Goal: Task Accomplishment & Management: Use online tool/utility

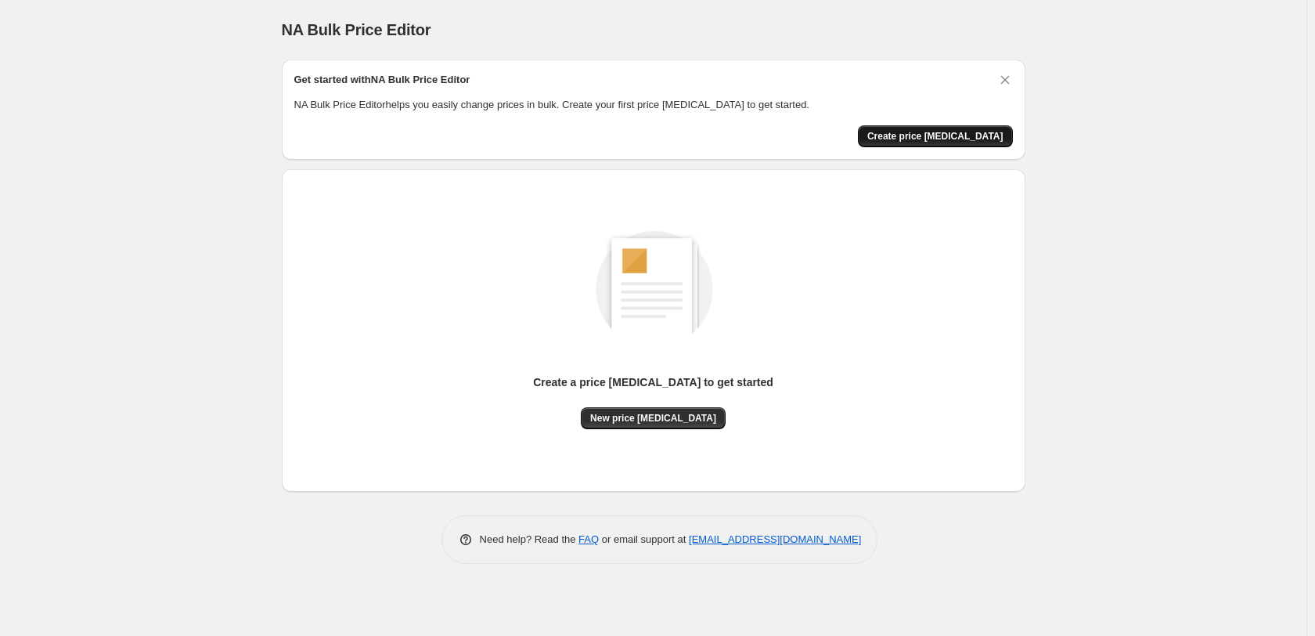
click at [943, 128] on button "Create price [MEDICAL_DATA]" at bounding box center [935, 136] width 155 height 22
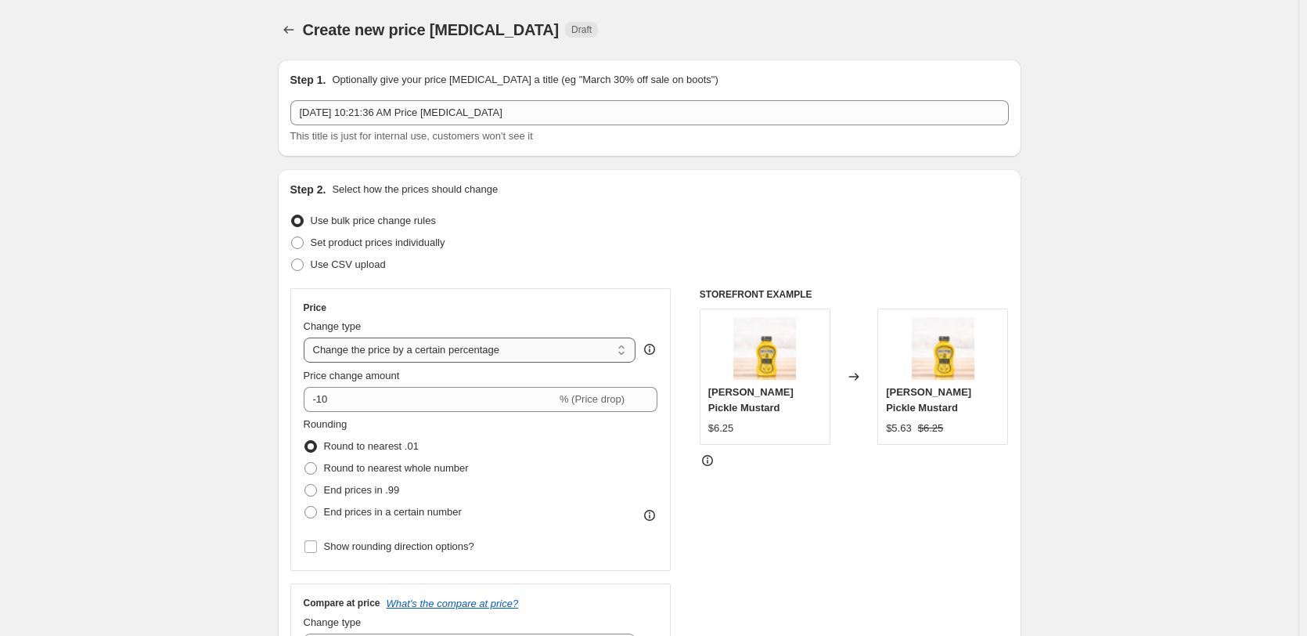
click at [499, 348] on select "Change the price to a certain amount Change the price by a certain amount Chang…" at bounding box center [470, 349] width 333 height 25
select select "by"
click at [307, 337] on select "Change the price to a certain amount Change the price by a certain amount Chang…" at bounding box center [470, 349] width 333 height 25
type input "-10.00"
click at [428, 402] on input "-10.00" at bounding box center [445, 399] width 245 height 25
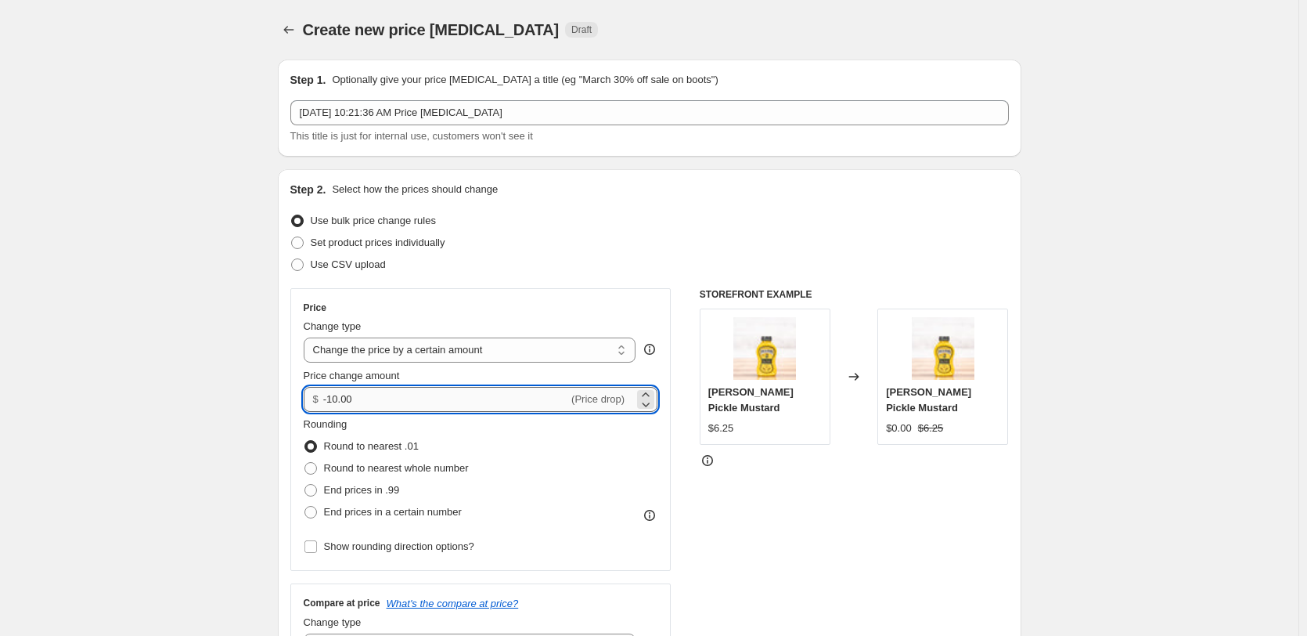
click at [428, 402] on input "-10.00" at bounding box center [445, 399] width 245 height 25
type input "-5.00"
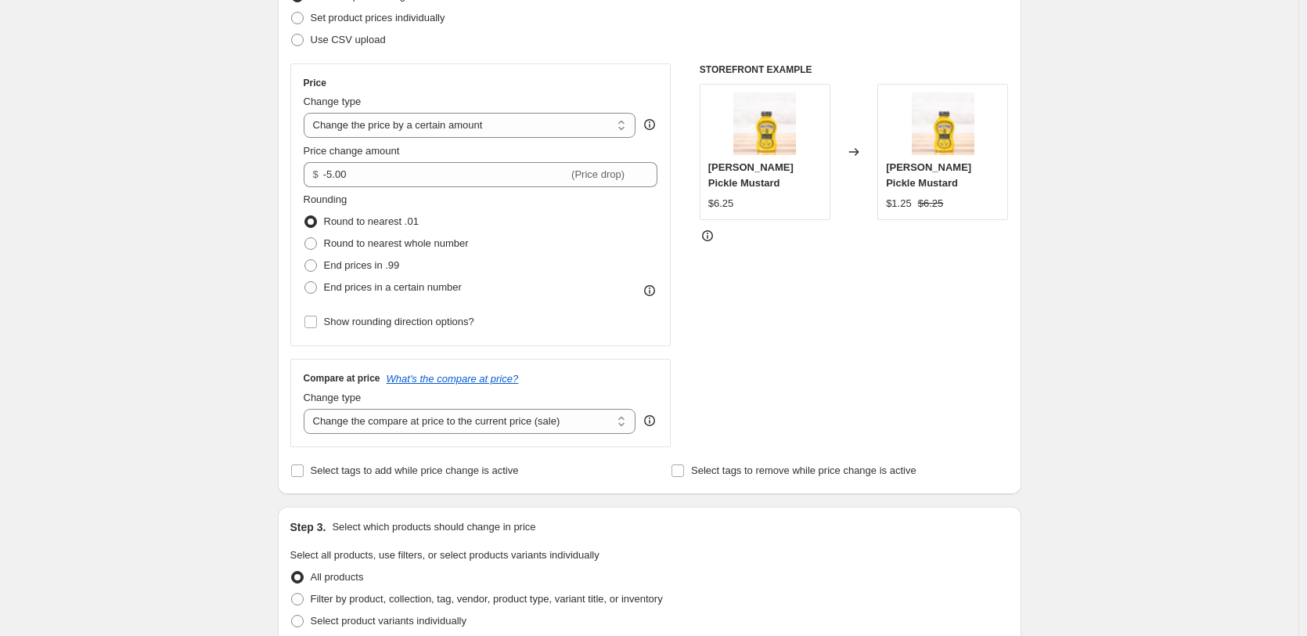
scroll to position [235, 0]
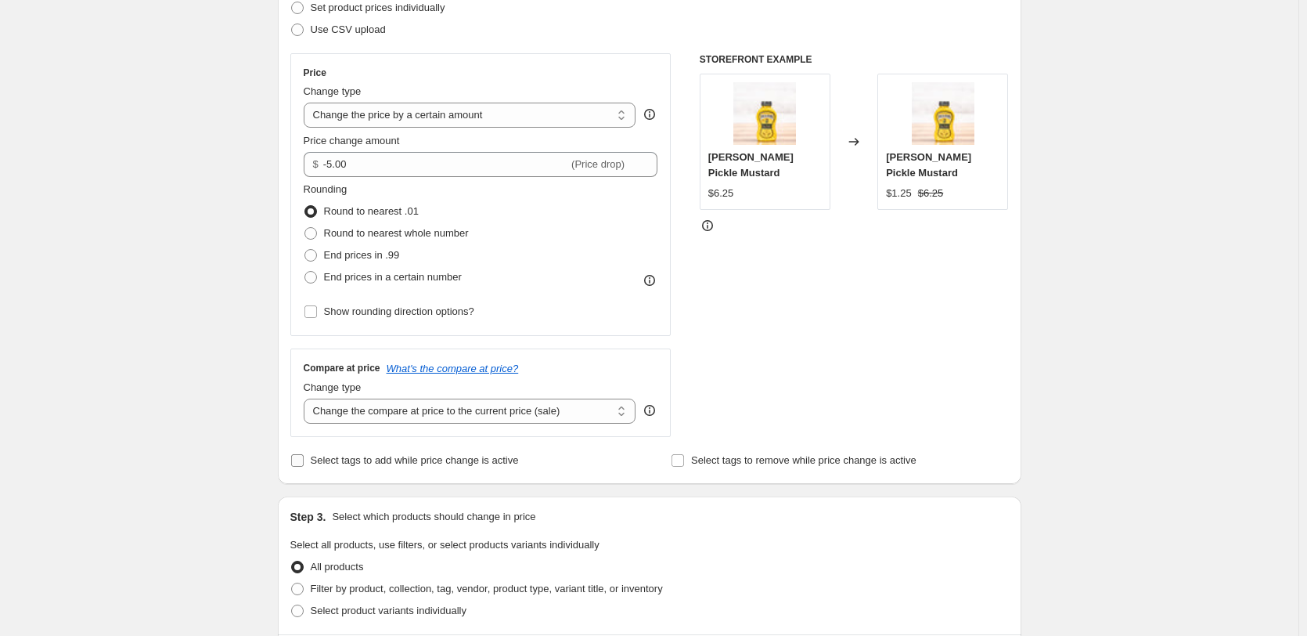
click at [407, 463] on span "Select tags to add while price change is active" at bounding box center [415, 460] width 208 height 12
click at [304, 463] on input "Select tags to add while price change is active" at bounding box center [297, 460] width 13 height 13
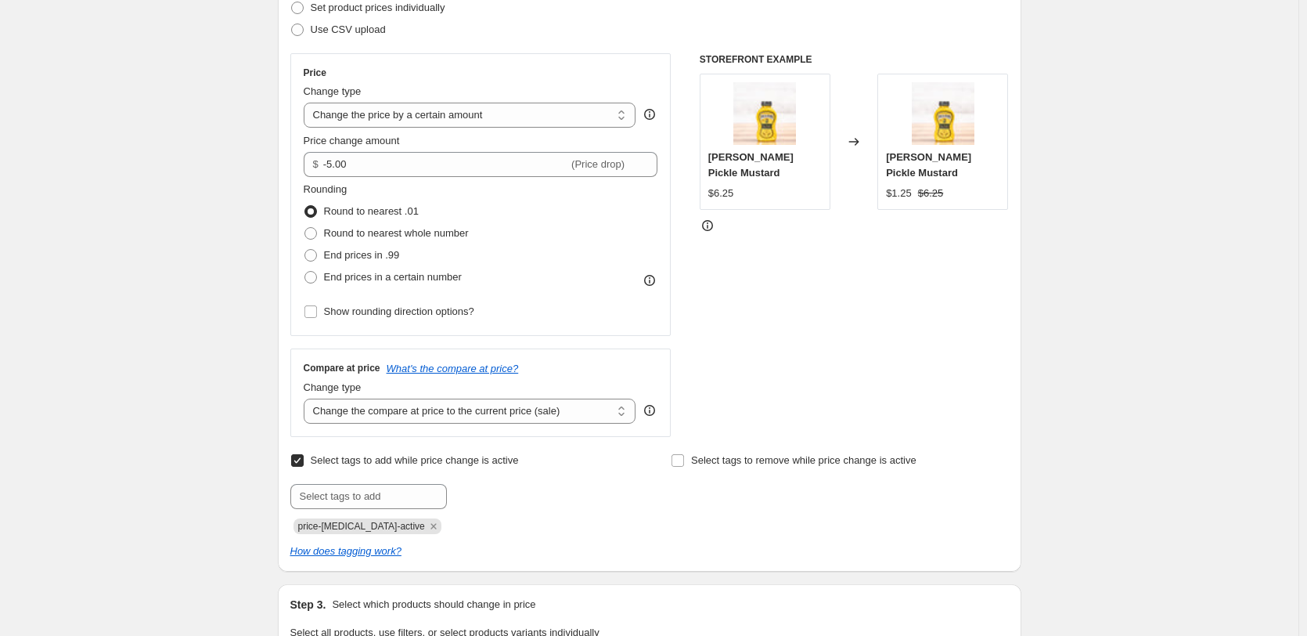
click at [407, 463] on span "Select tags to add while price change is active" at bounding box center [415, 460] width 208 height 12
click at [304, 463] on input "Select tags to add while price change is active" at bounding box center [297, 460] width 13 height 13
checkbox input "false"
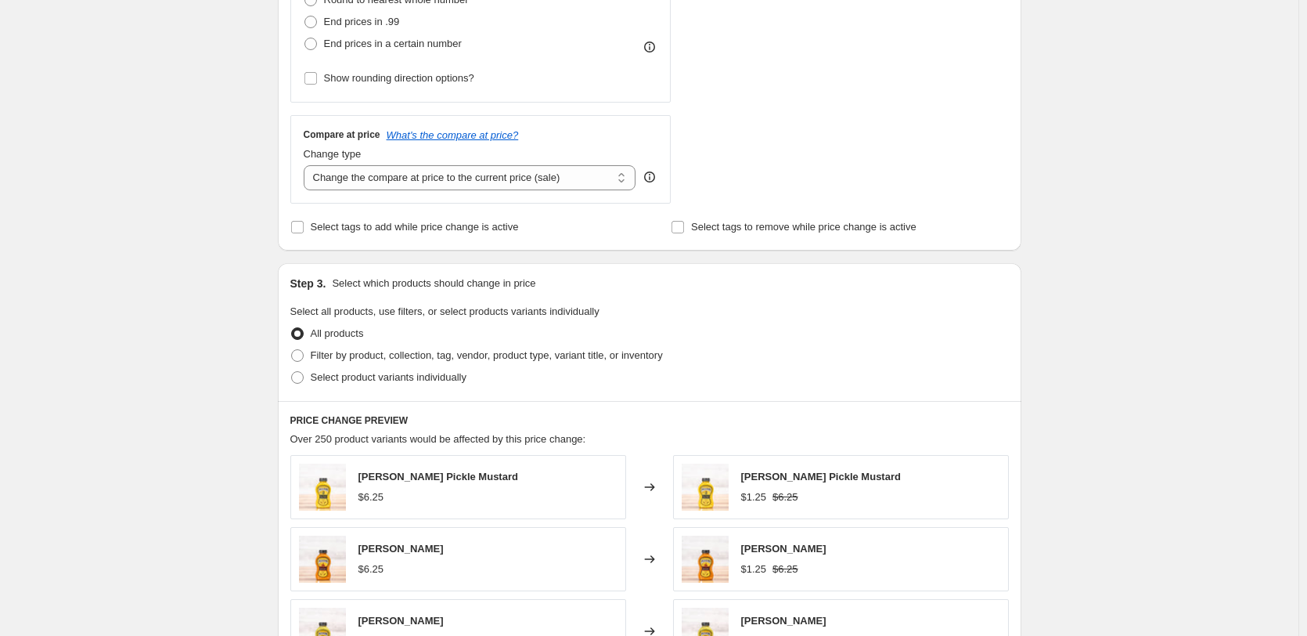
scroll to position [470, 0]
click at [368, 381] on span "Select product variants individually" at bounding box center [389, 376] width 156 height 12
click at [292, 370] on input "Select product variants individually" at bounding box center [291, 370] width 1 height 1
radio input "true"
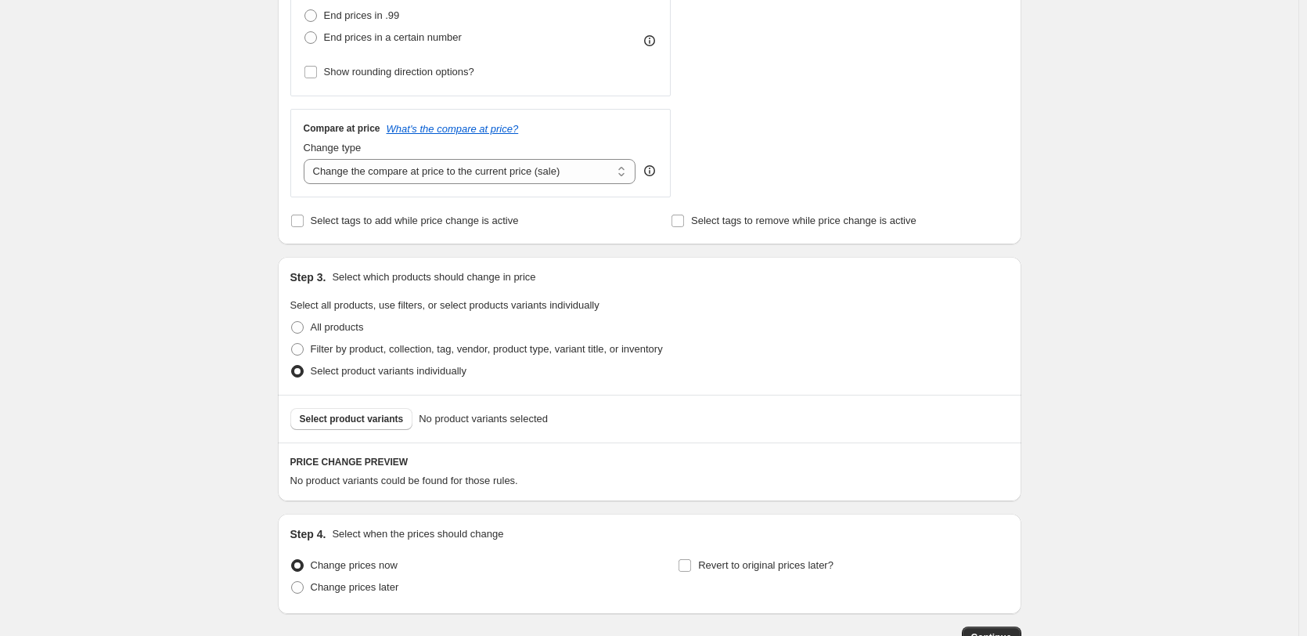
scroll to position [583, 0]
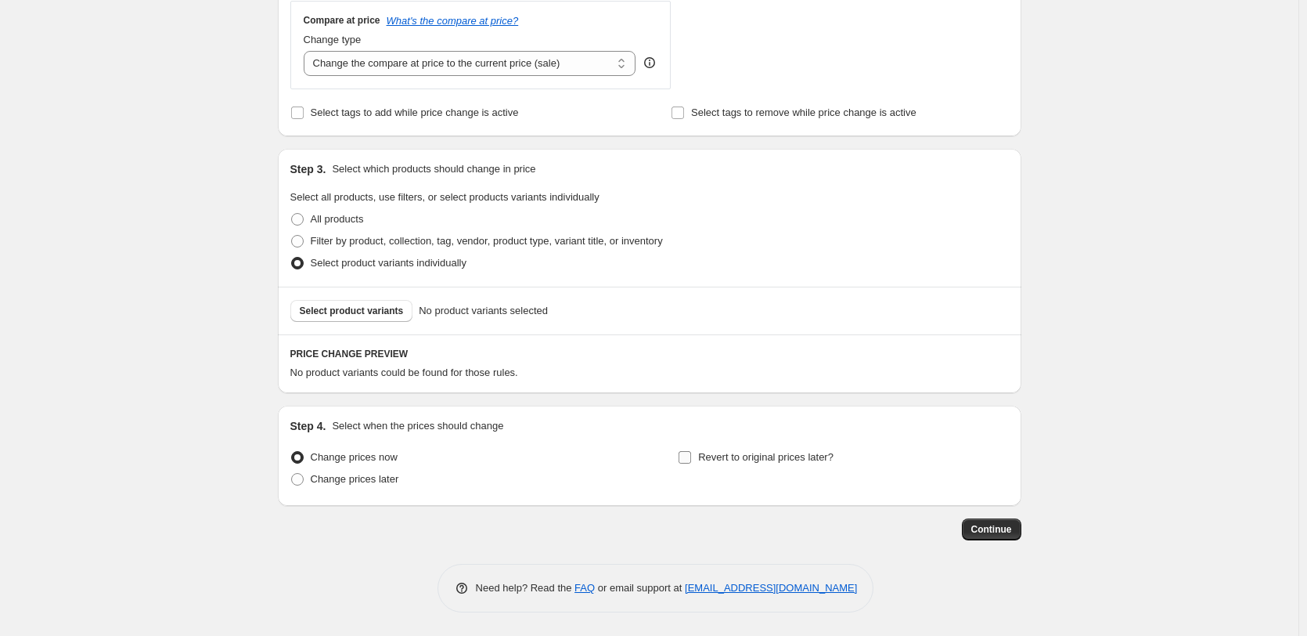
click at [805, 455] on span "Revert to original prices later?" at bounding box center [765, 457] width 135 height 12
click at [691, 455] on input "Revert to original prices later?" at bounding box center [685, 457] width 13 height 13
checkbox input "true"
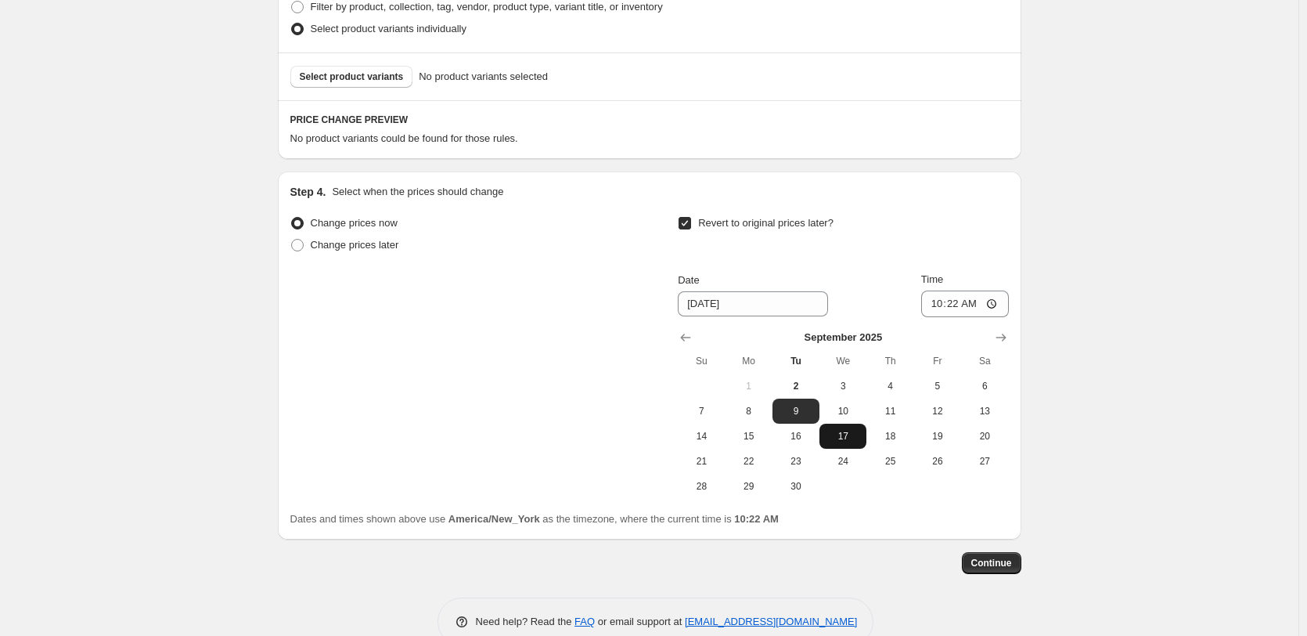
scroll to position [818, 0]
click at [846, 406] on span "10" at bounding box center [843, 409] width 34 height 13
type input "9/10/2025"
click at [964, 298] on input "10:22" at bounding box center [966, 302] width 88 height 27
click at [936, 308] on input "10:22" at bounding box center [966, 302] width 88 height 27
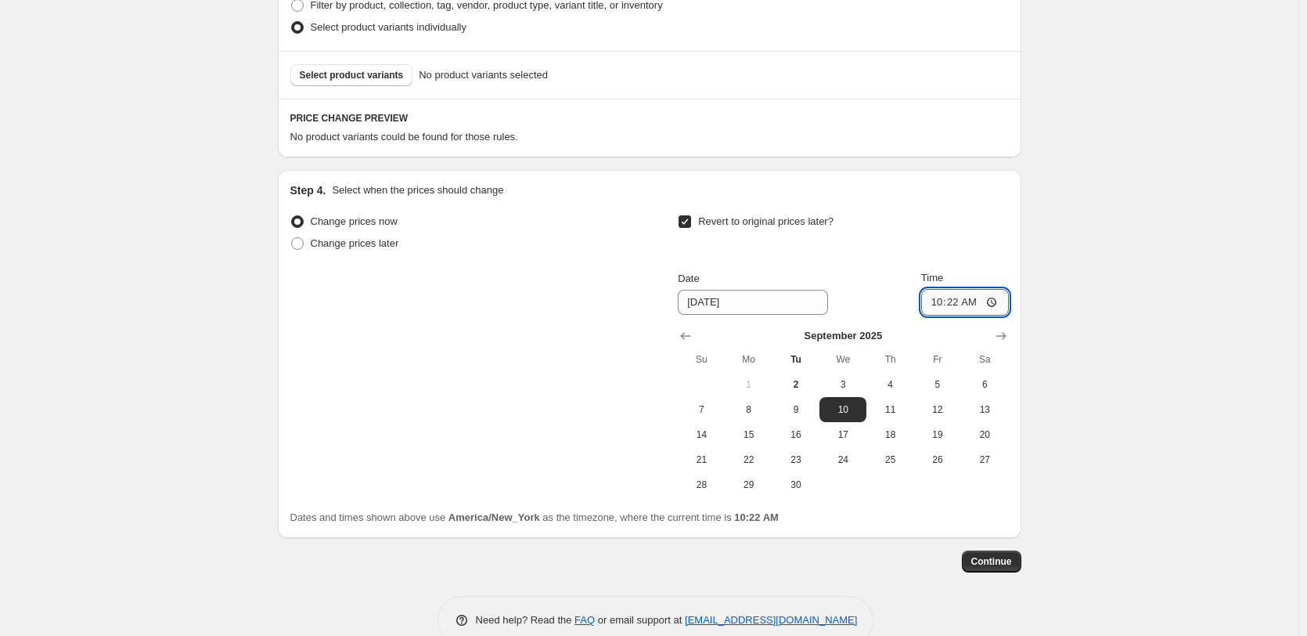
type input "03:22"
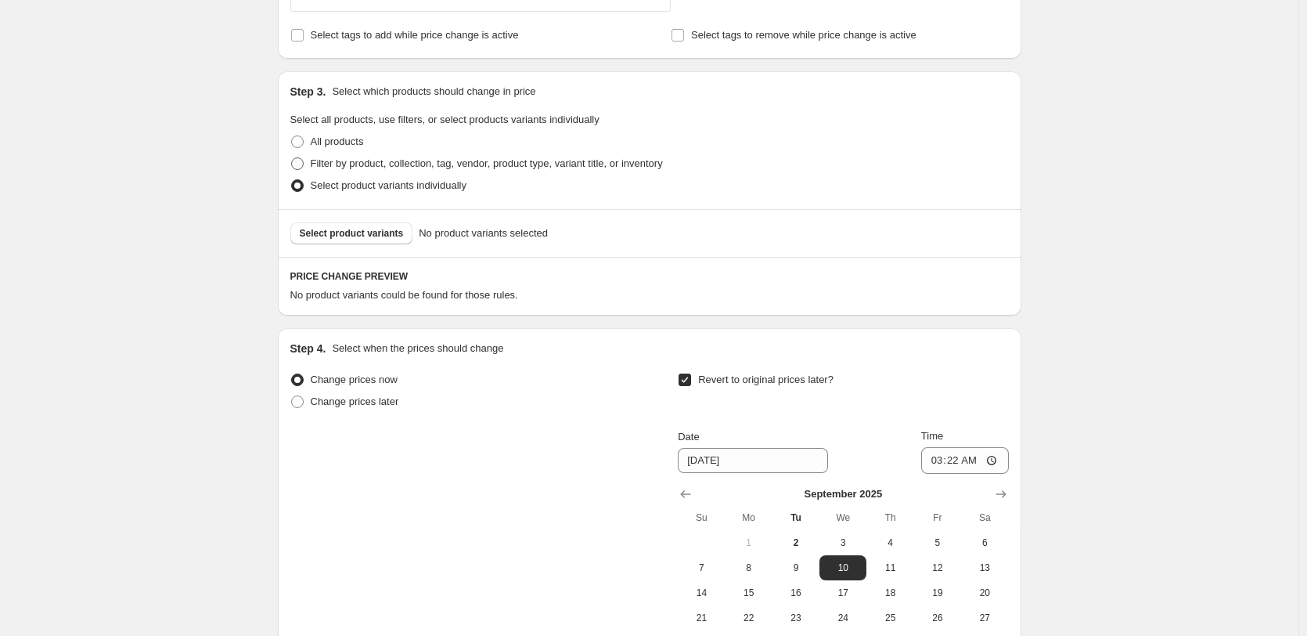
scroll to position [583, 0]
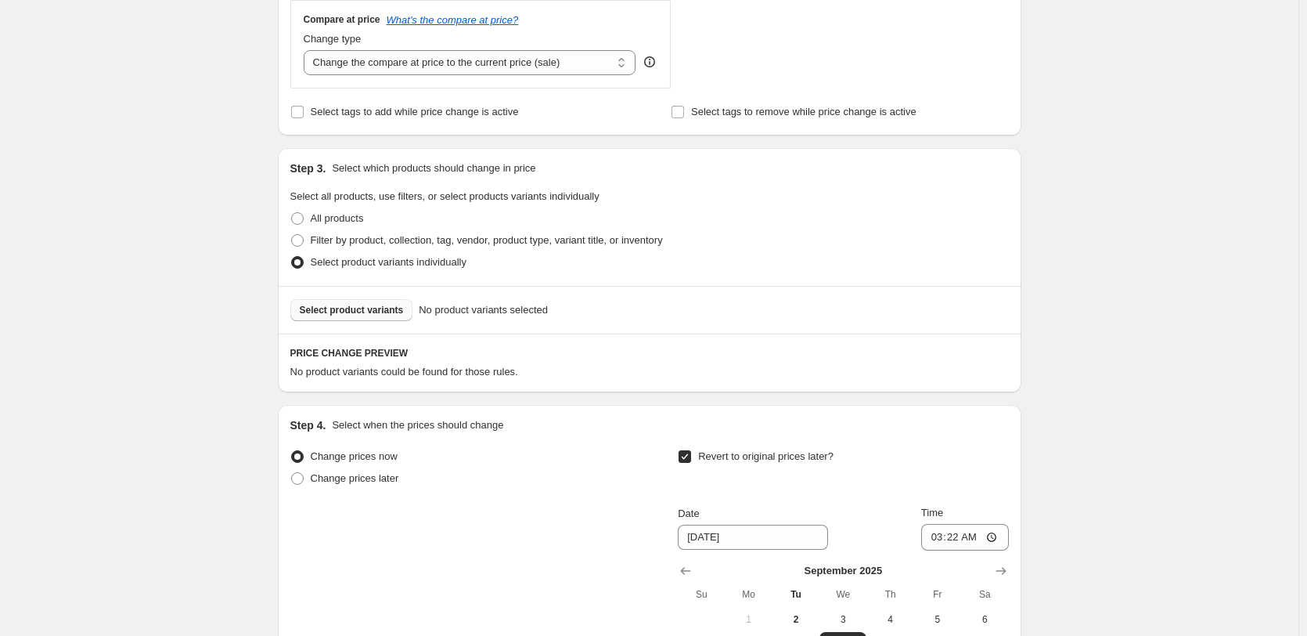
click at [337, 301] on button "Select product variants" at bounding box center [351, 310] width 123 height 22
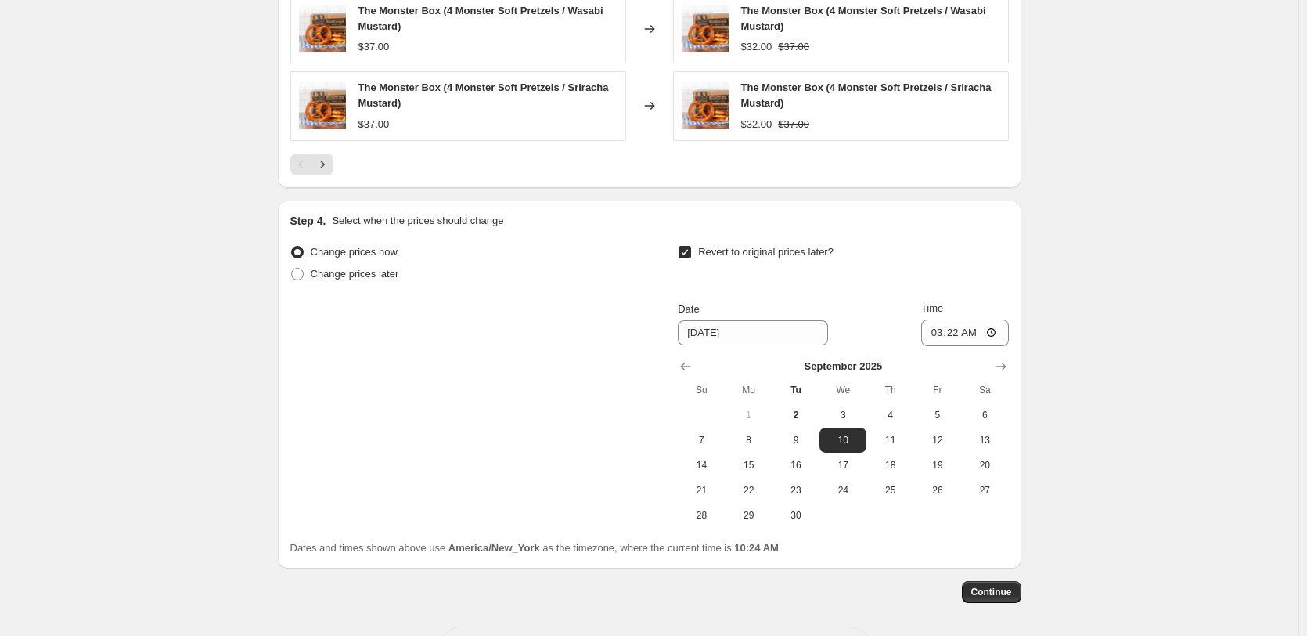
scroll to position [1210, 0]
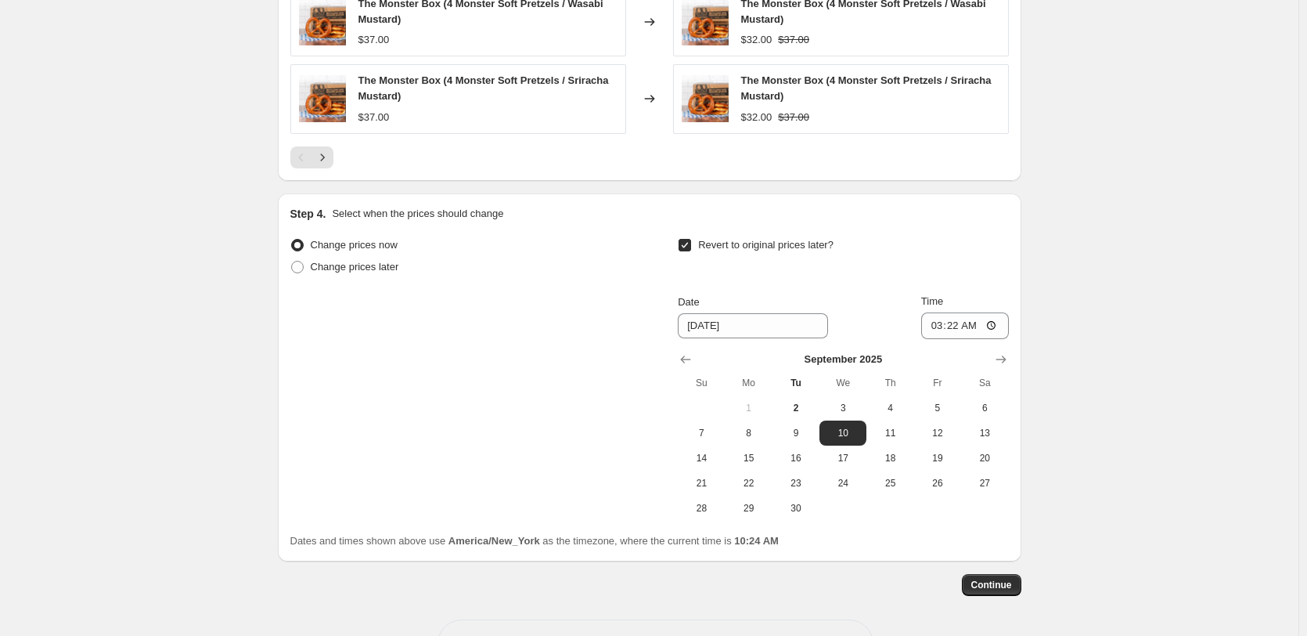
click at [992, 579] on span "Continue" at bounding box center [992, 585] width 41 height 13
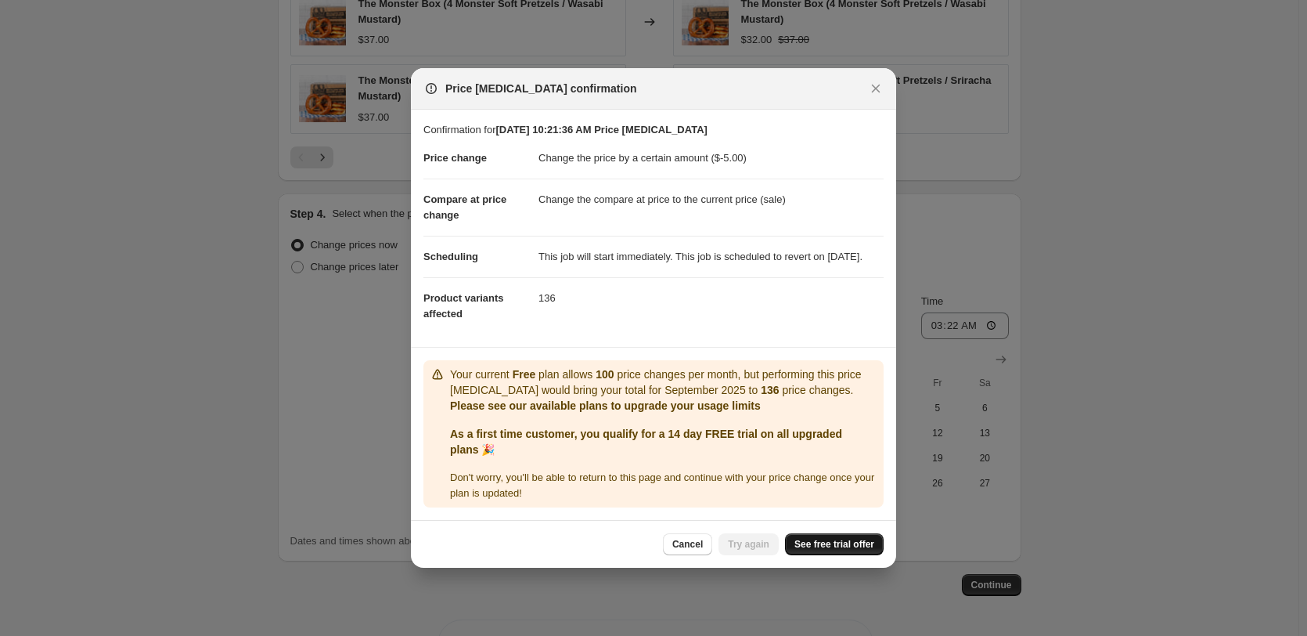
click at [825, 550] on span "See free trial offer" at bounding box center [835, 544] width 80 height 13
click at [748, 550] on span "Try again" at bounding box center [748, 544] width 41 height 13
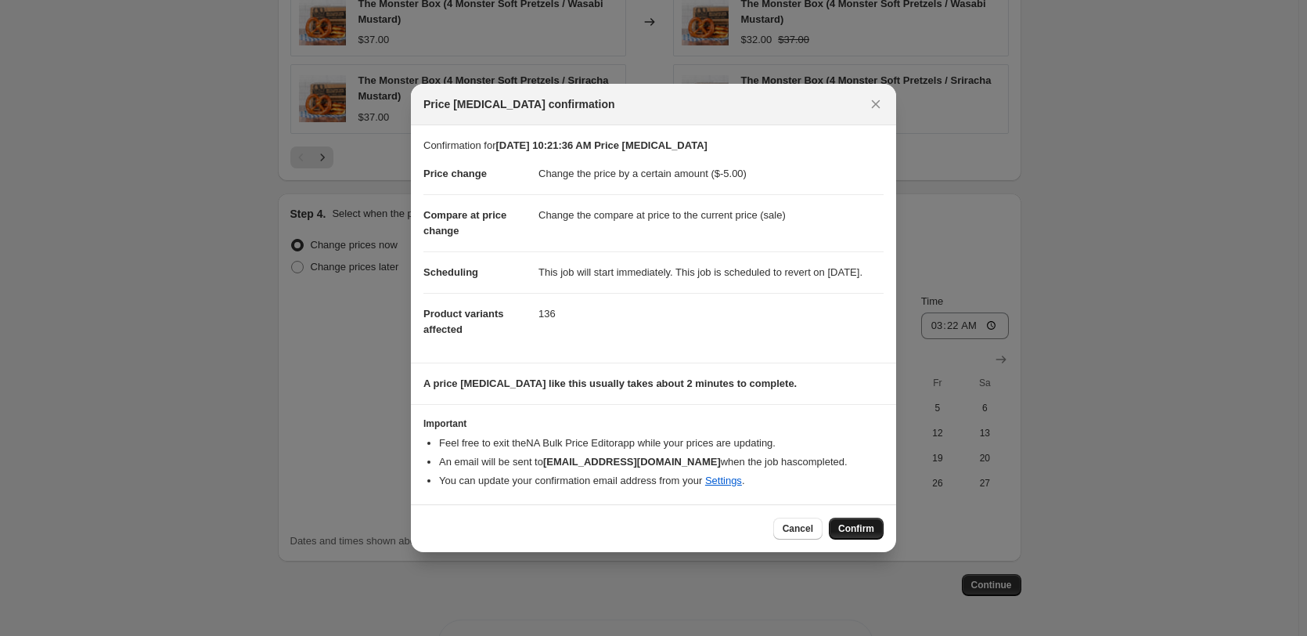
click at [853, 530] on span "Confirm" at bounding box center [857, 528] width 36 height 13
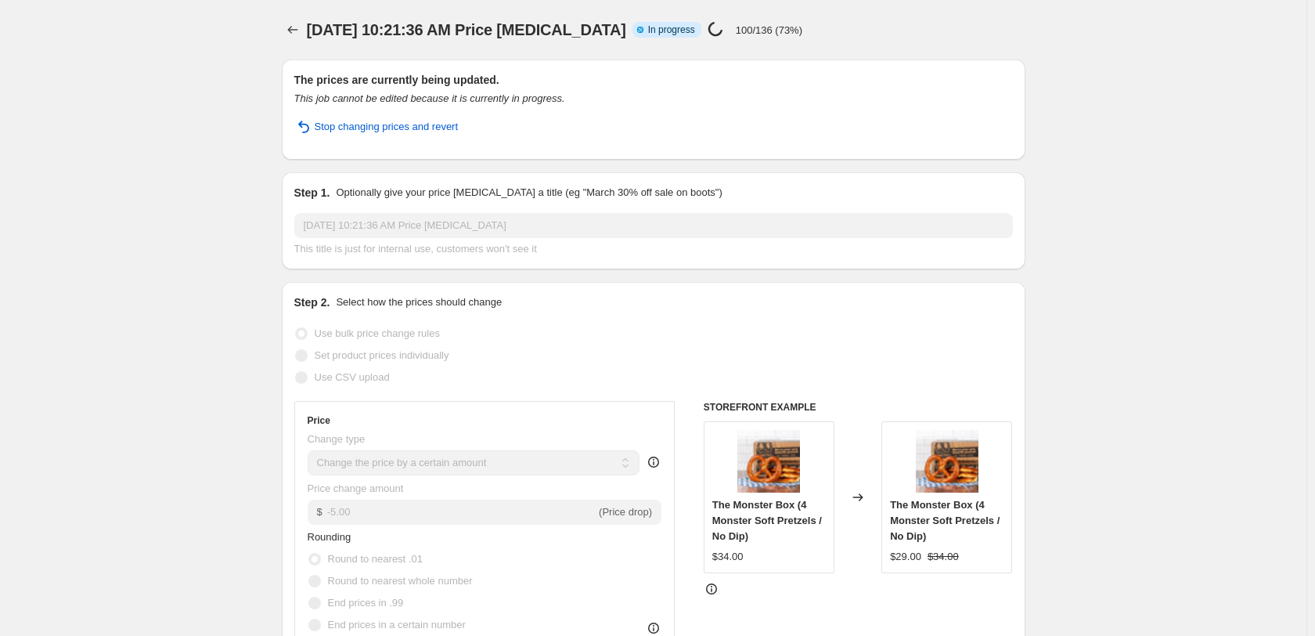
select select "by"
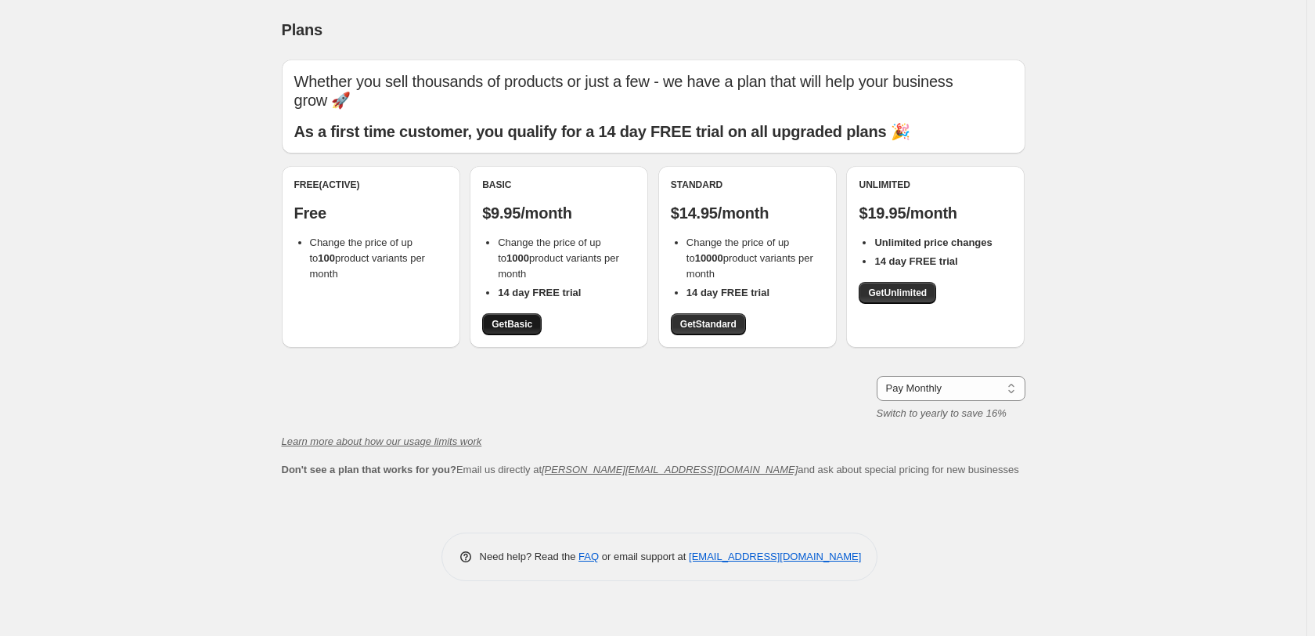
click at [502, 328] on span "Get Basic" at bounding box center [512, 324] width 41 height 13
